Goal: Information Seeking & Learning: Learn about a topic

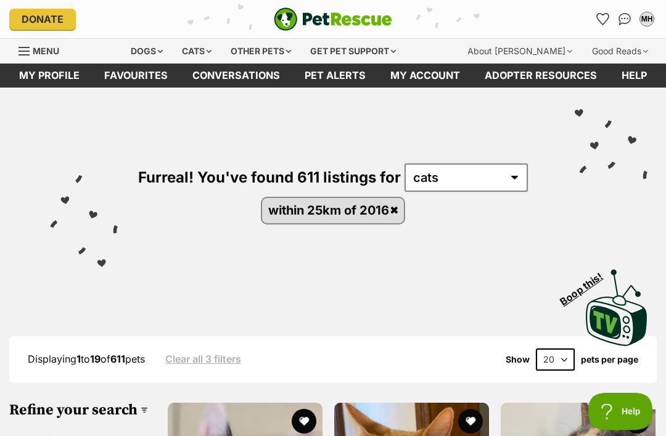
click at [154, 74] on link "Favourites" at bounding box center [136, 75] width 88 height 24
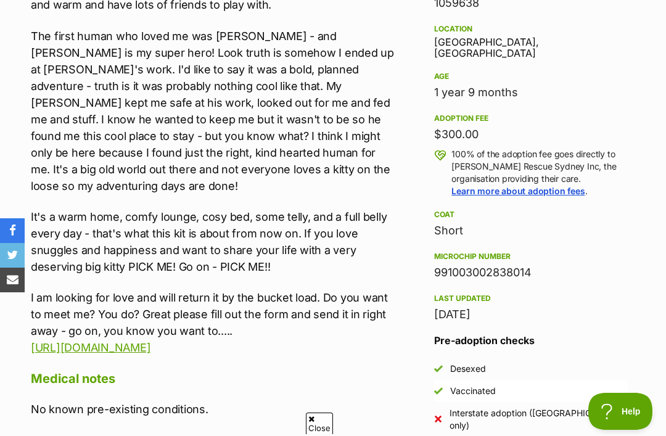
scroll to position [839, 0]
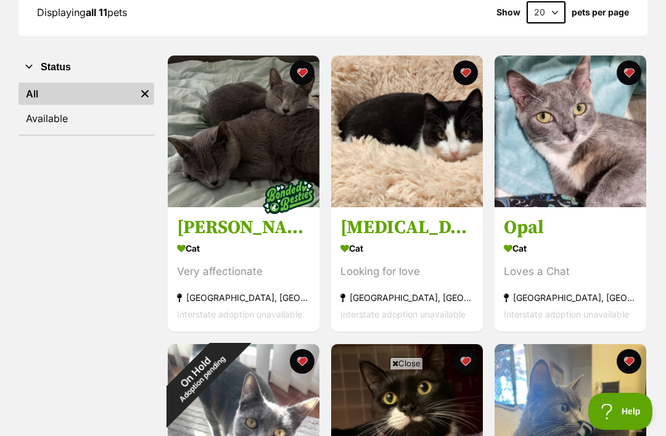
click at [412, 287] on section "Cat Looking for love Yagoona West, NSW Interstate adoption unavailable" at bounding box center [406, 281] width 133 height 83
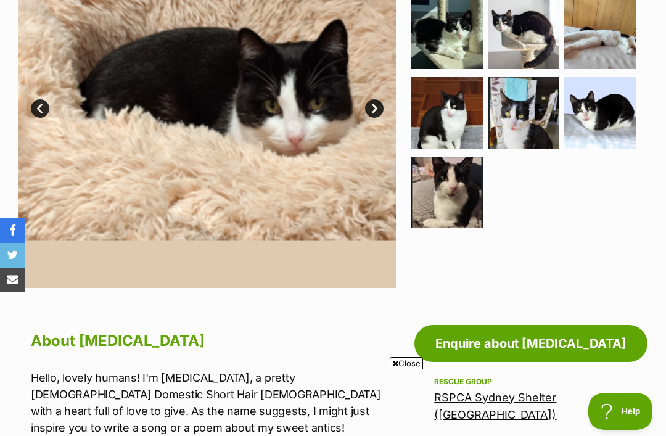
scroll to position [345, 0]
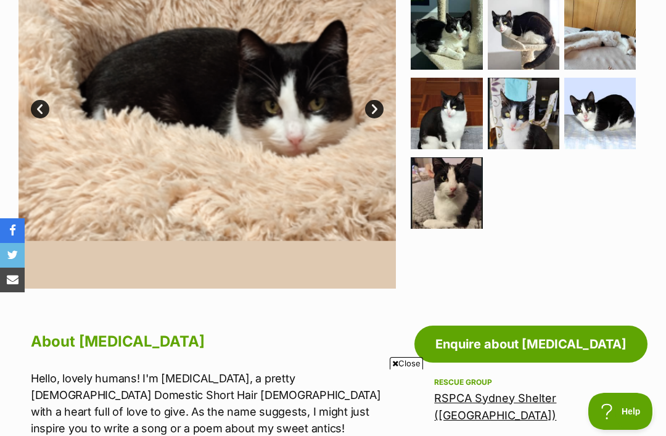
click at [444, 208] on img at bounding box center [447, 193] width 72 height 72
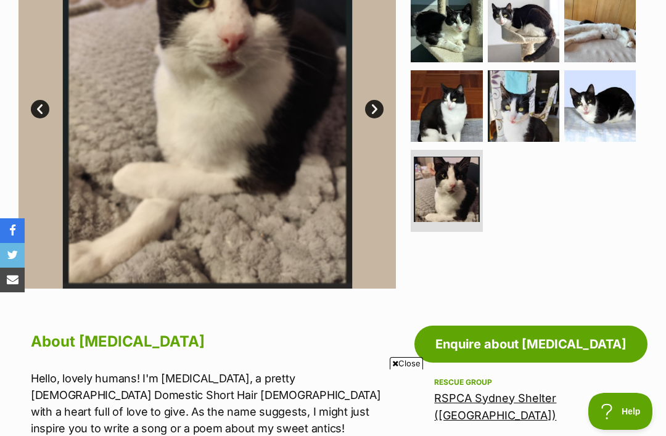
click at [607, 117] on img at bounding box center [600, 106] width 72 height 72
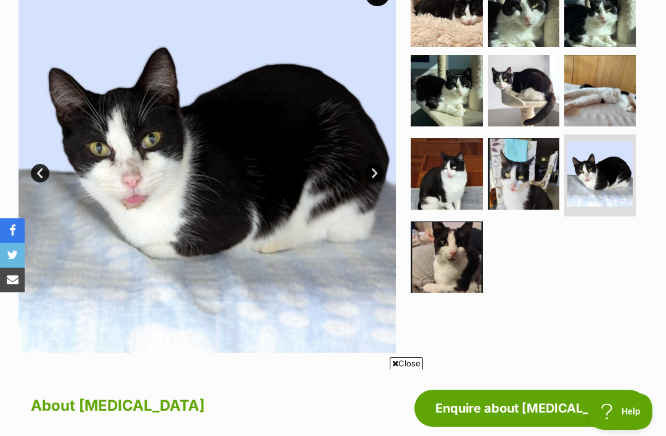
scroll to position [273, 0]
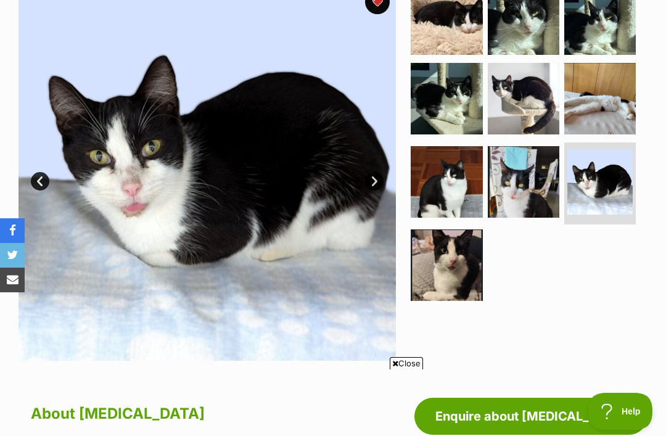
click at [440, 198] on img at bounding box center [447, 182] width 72 height 72
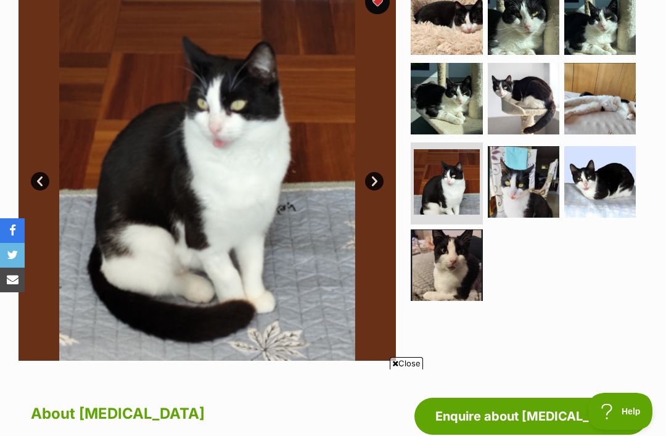
click at [527, 102] on img at bounding box center [524, 99] width 72 height 72
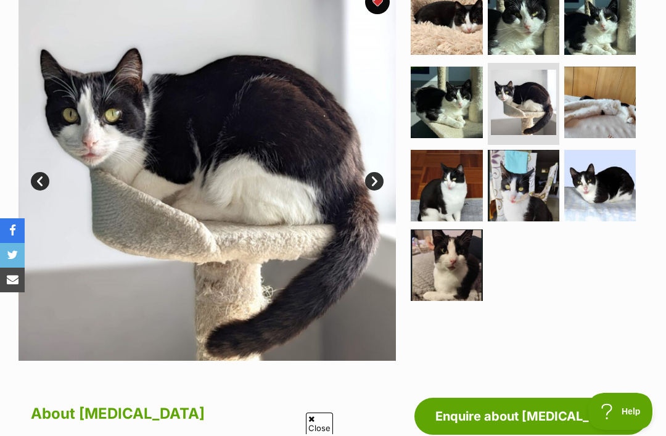
click at [617, 104] on img at bounding box center [600, 103] width 72 height 72
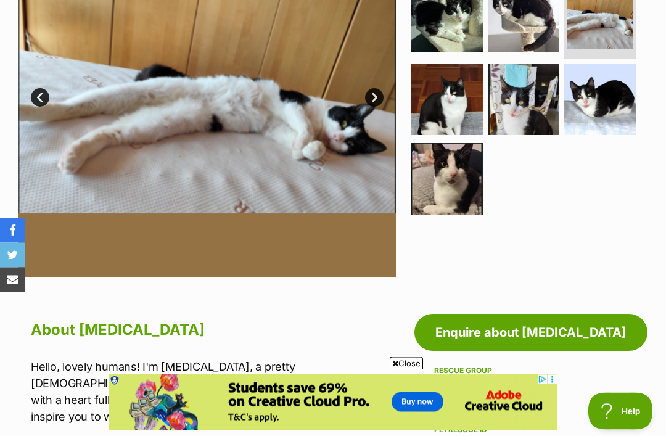
scroll to position [531, 0]
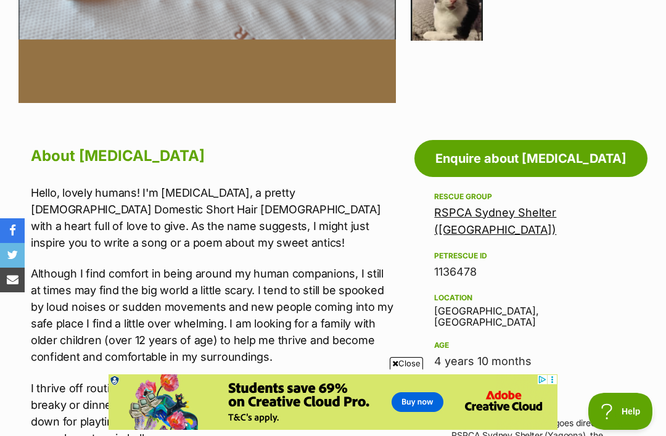
click at [521, 215] on link "RSPCA Sydney Shelter ([GEOGRAPHIC_DATA])" at bounding box center [495, 221] width 122 height 30
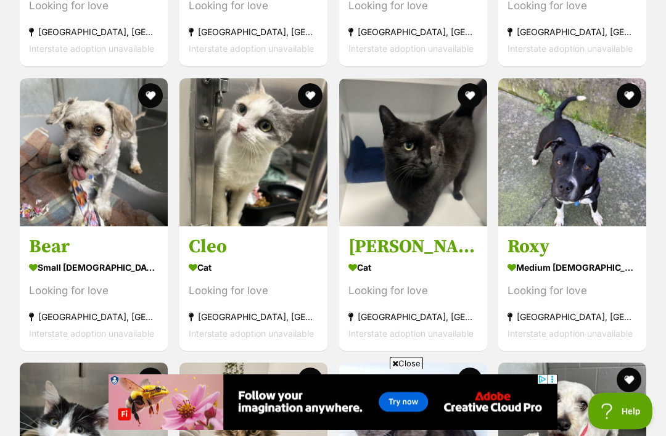
scroll to position [1409, 0]
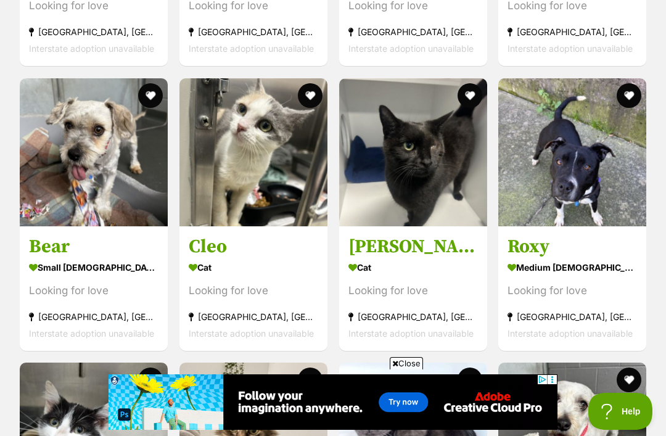
click at [447, 292] on div "Looking for love" at bounding box center [412, 290] width 129 height 17
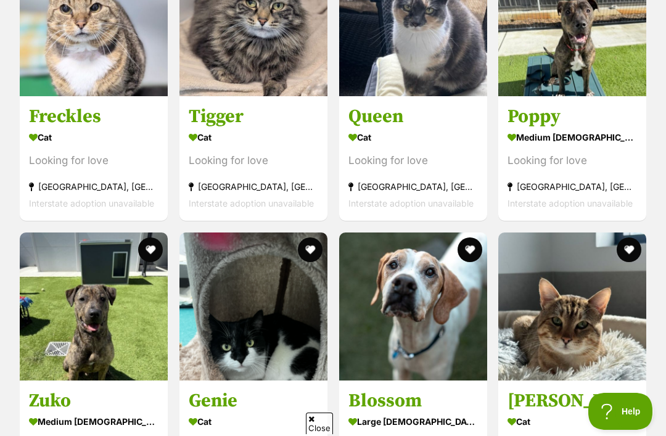
scroll to position [0, 0]
click at [279, 128] on h3 "Tigger" at bounding box center [253, 116] width 129 height 23
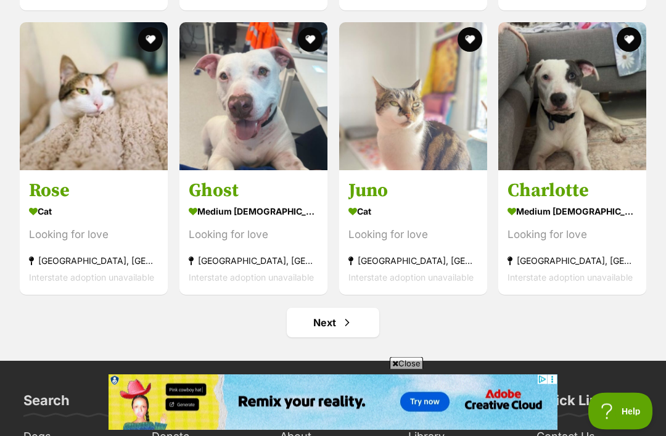
scroll to position [5186, 0]
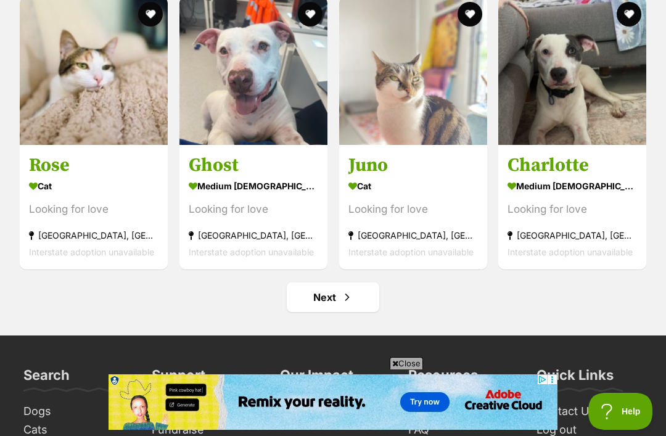
click at [352, 299] on span "Next page" at bounding box center [347, 297] width 12 height 15
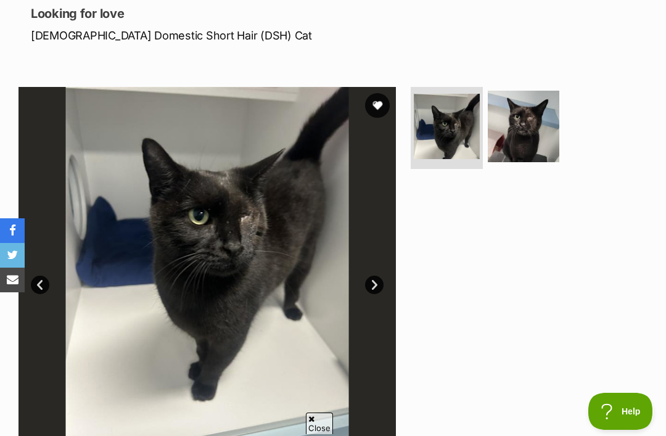
scroll to position [170, 0]
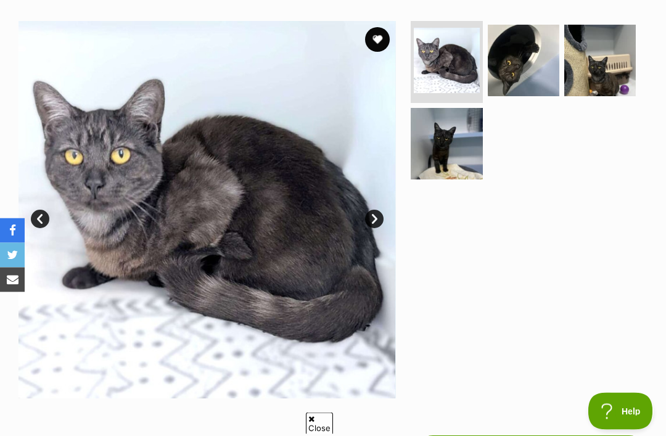
scroll to position [235, 0]
click at [456, 147] on img at bounding box center [447, 144] width 72 height 72
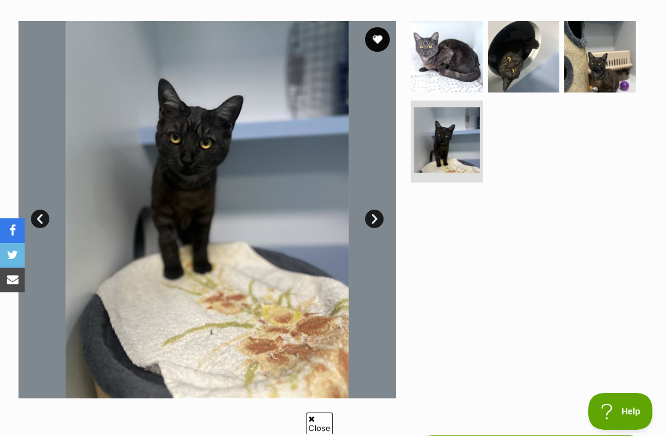
click at [539, 57] on img at bounding box center [524, 57] width 72 height 72
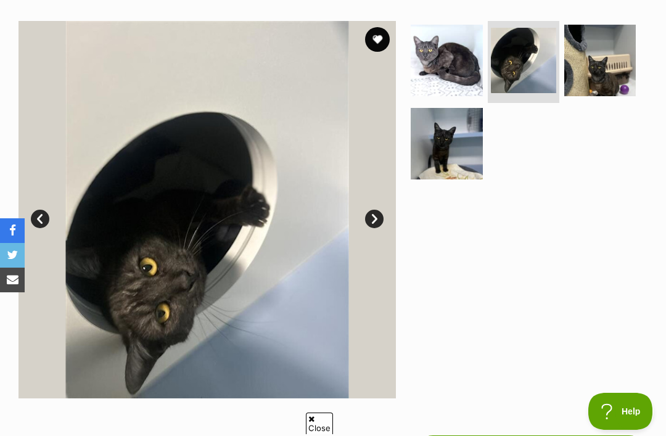
click at [597, 65] on img at bounding box center [600, 61] width 72 height 72
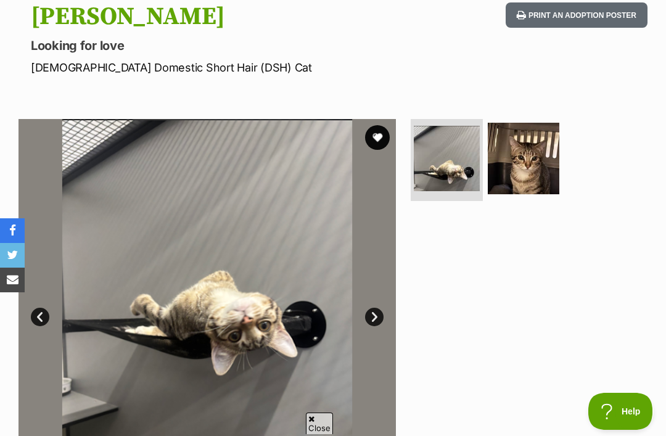
scroll to position [138, 0]
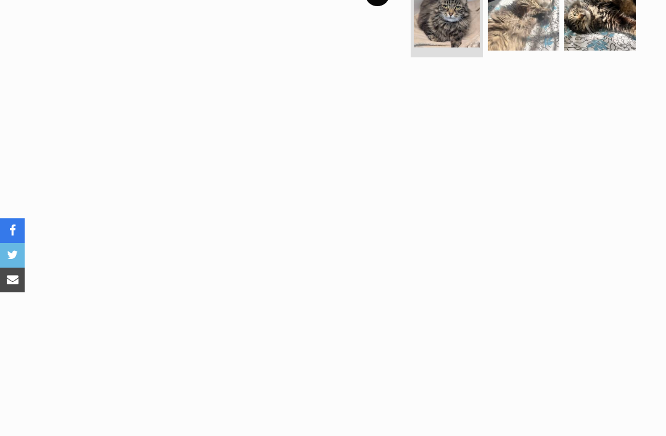
scroll to position [282, 0]
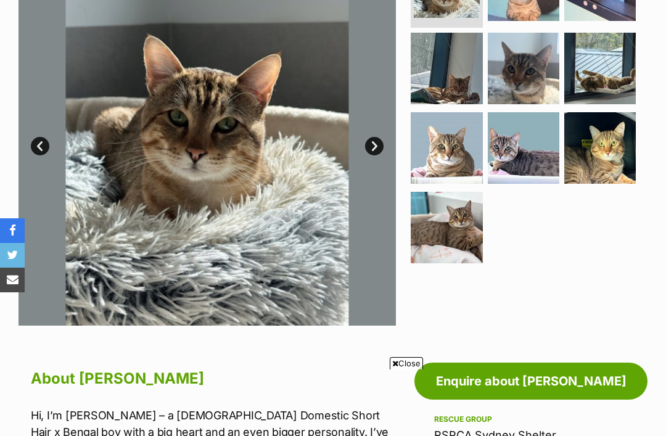
scroll to position [312, 0]
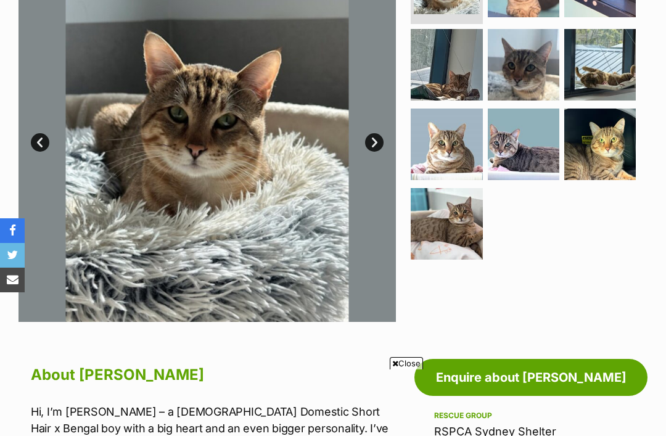
click at [456, 225] on img at bounding box center [447, 224] width 72 height 72
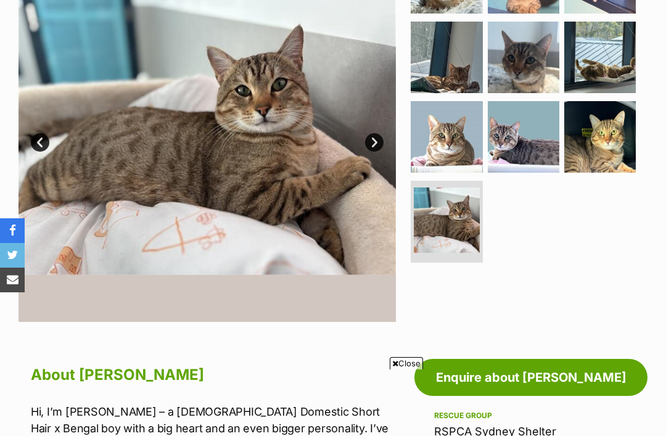
click at [604, 62] on img at bounding box center [600, 58] width 72 height 72
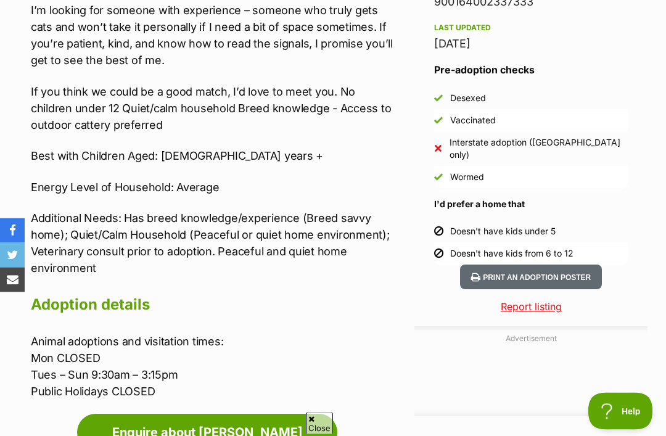
scroll to position [1076, 0]
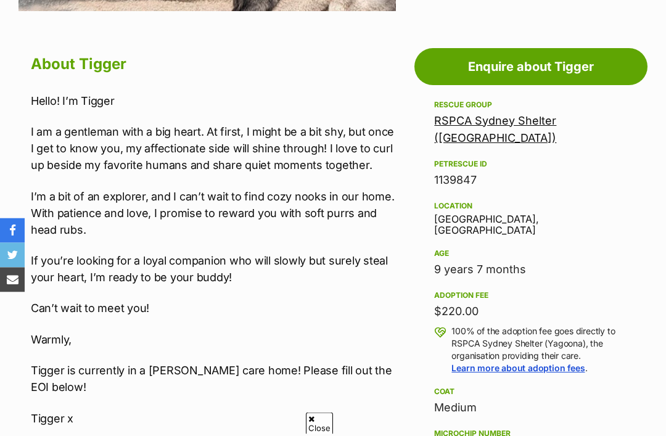
scroll to position [625, 0]
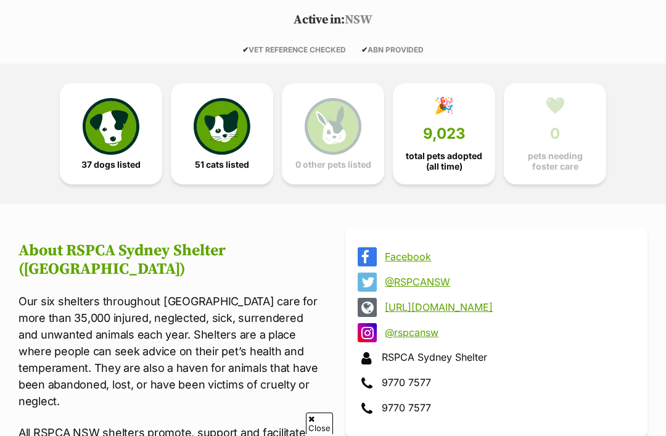
scroll to position [260, 0]
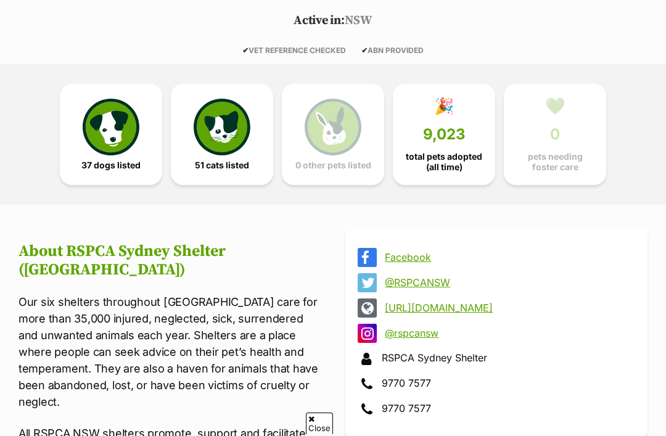
click at [223, 134] on img at bounding box center [222, 127] width 57 height 57
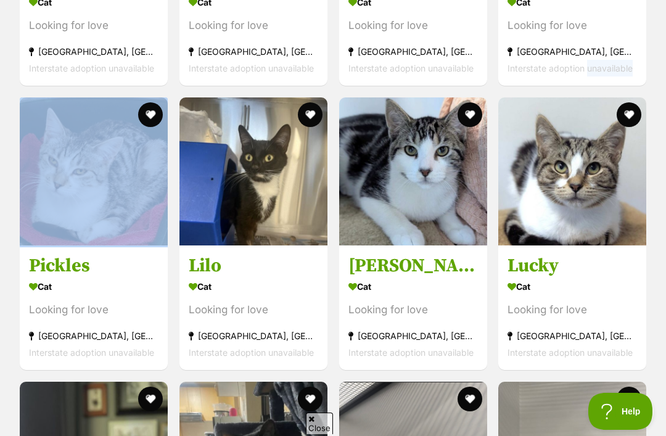
scroll to position [2042, 0]
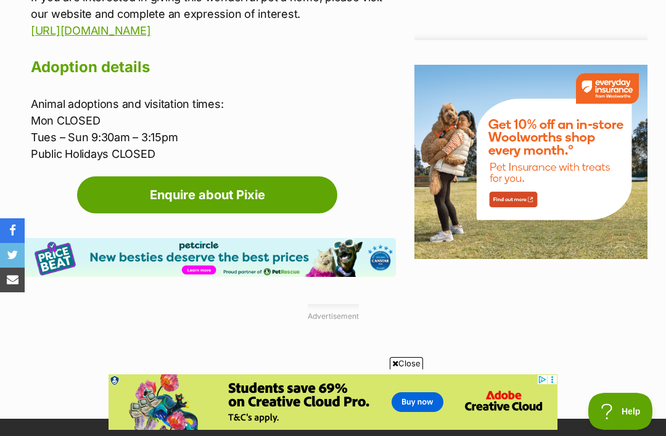
scroll to position [1449, 0]
